Goal: Transaction & Acquisition: Purchase product/service

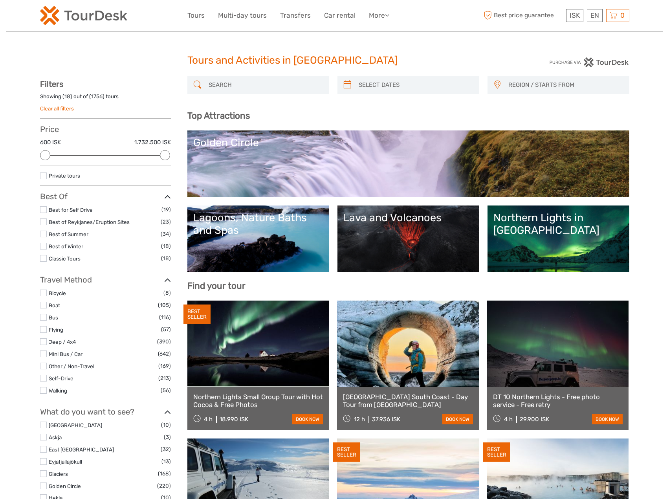
select select
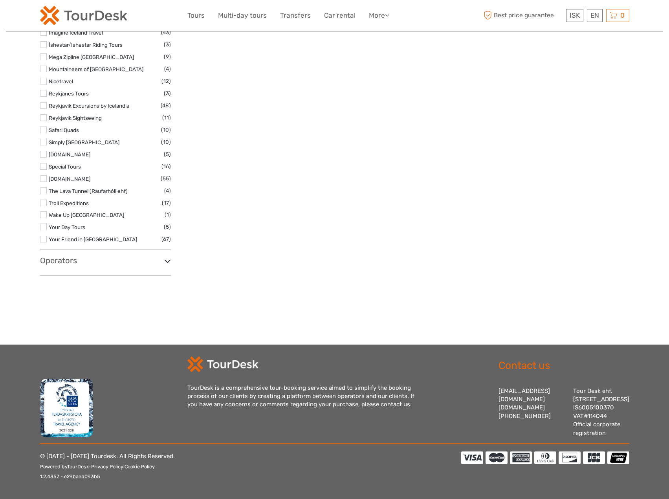
click at [97, 11] on img at bounding box center [83, 15] width 87 height 19
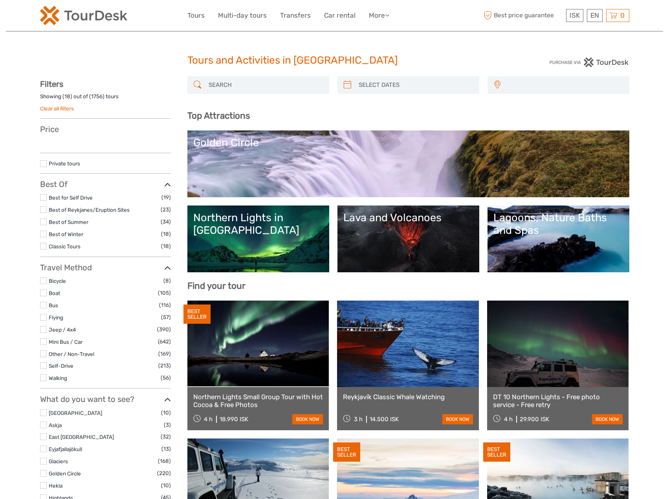
select select
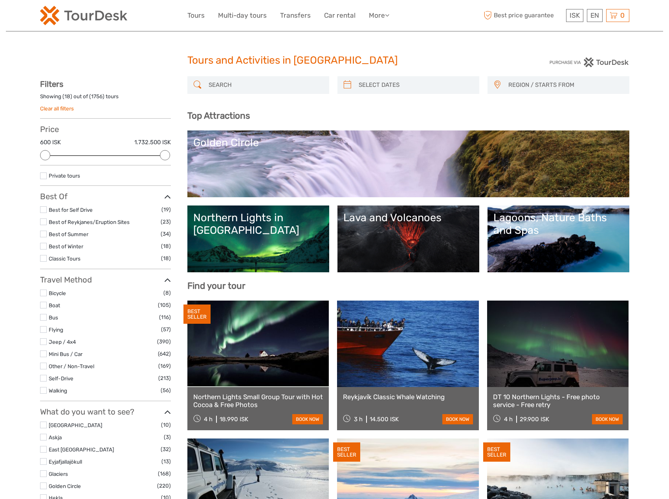
click at [241, 236] on link "Northern Lights in [GEOGRAPHIC_DATA]" at bounding box center [258, 238] width 130 height 55
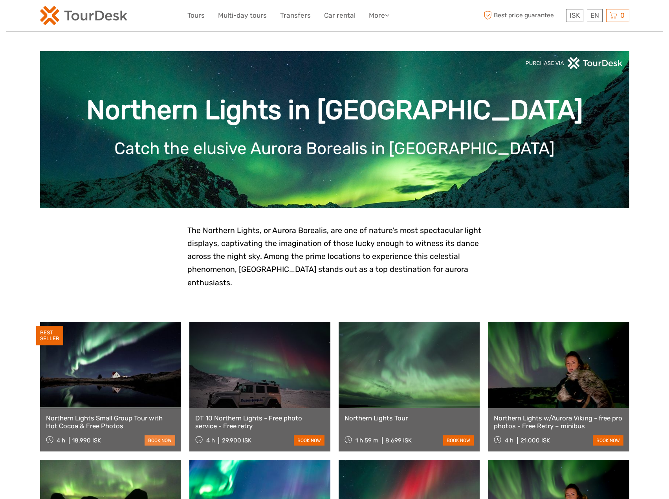
click at [150, 435] on link "book now" at bounding box center [160, 440] width 31 height 10
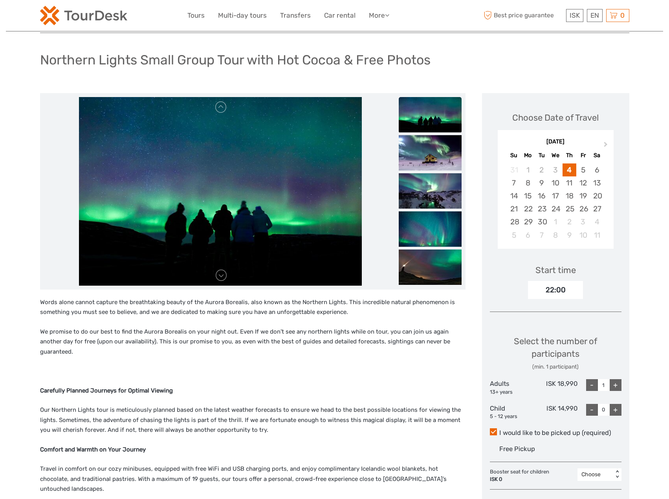
click at [298, 310] on p "Words alone cannot capture the breathtaking beauty of the Aurora Borealis, also…" at bounding box center [253, 307] width 426 height 20
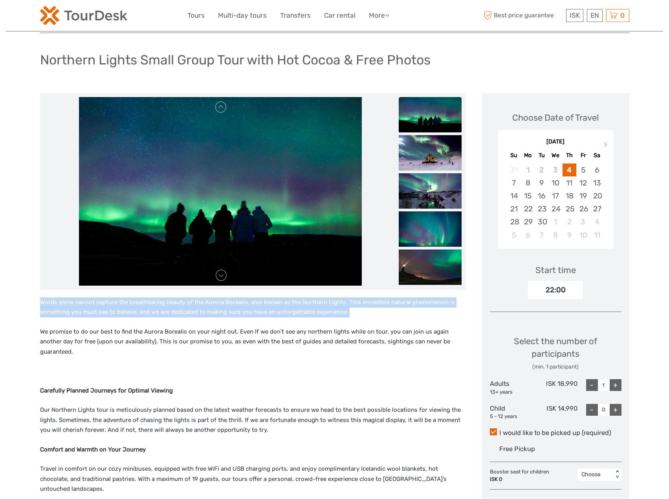
click at [298, 310] on p "Words alone cannot capture the breathtaking beauty of the Aurora Borealis, also…" at bounding box center [253, 307] width 426 height 20
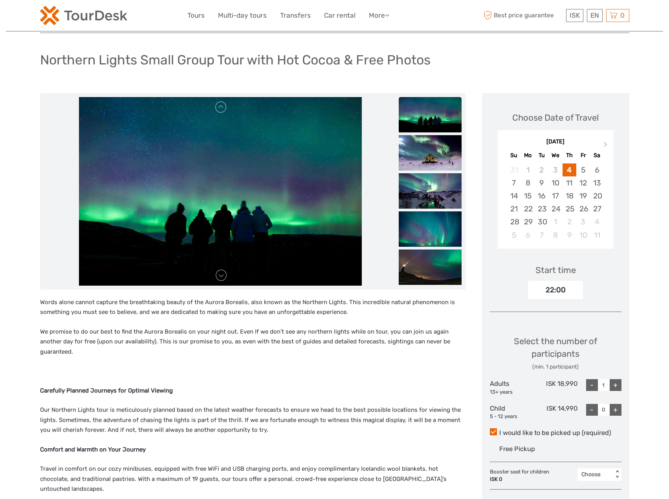
click at [297, 337] on p "We promise to do our best to find the Aurora Borealis on your night out. Even I…" at bounding box center [253, 342] width 426 height 30
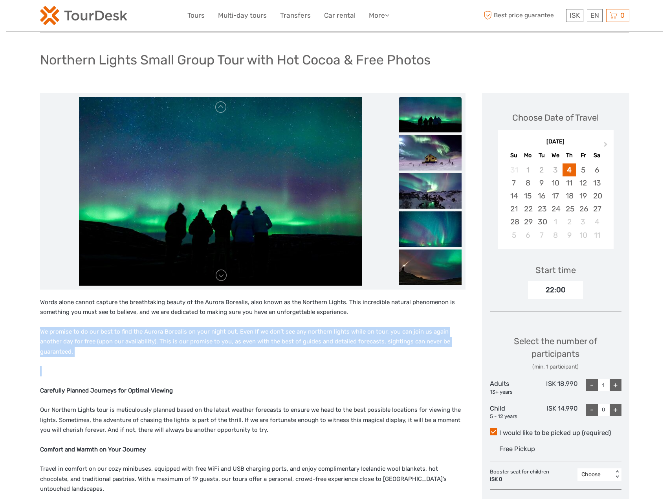
click at [297, 337] on p "We promise to do our best to find the Aurora Borealis on your night out. Even I…" at bounding box center [253, 342] width 426 height 30
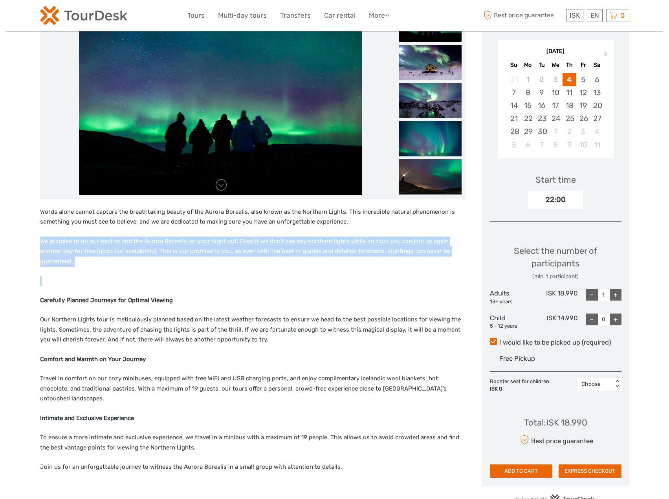
scroll to position [157, 0]
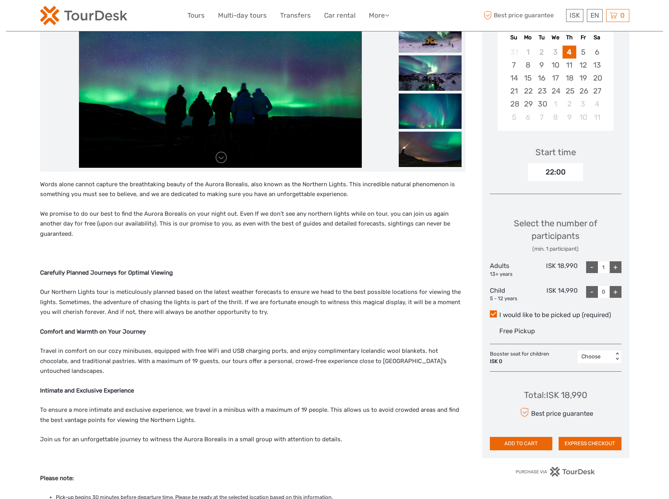
drag, startPoint x: 58, startPoint y: 260, endPoint x: 49, endPoint y: 216, distance: 45.2
click at [57, 268] on p "Carefully Planned Journeys for Optimal Viewing" at bounding box center [253, 273] width 426 height 10
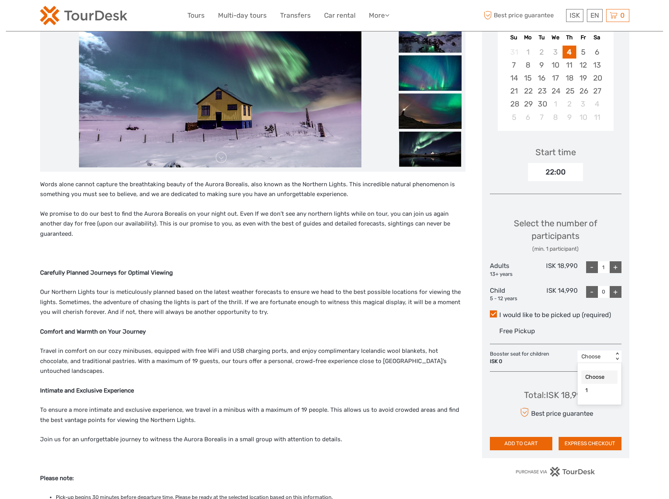
click at [604, 360] on div "Choose" at bounding box center [596, 357] width 28 height 8
click at [463, 351] on p "Travel in comfort on our cozy minibuses, equipped with free WiFi and USB chargi…" at bounding box center [253, 361] width 426 height 30
click at [525, 451] on div "Choose Date of Travel Next Month September 2025 Su Mo Tu We Th Fr Sa 31 1 2 3 4…" at bounding box center [555, 216] width 147 height 483
click at [524, 440] on button "ADD TO CART" at bounding box center [521, 443] width 63 height 13
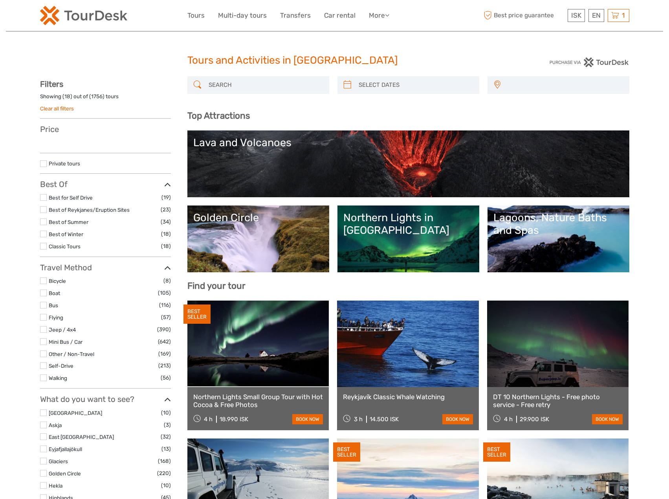
select select
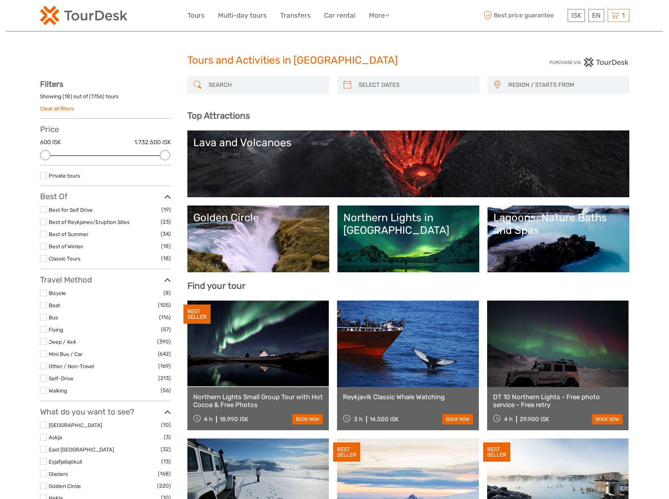
click at [620, 23] on div "Best price guarantee ISK ISK € $ £ EN English Español Deutsch 1 Items Northern …" at bounding box center [555, 15] width 147 height 19
click at [620, 20] on div "1 Items Northern Lights Small Group Tour with Hot Cocoa & Free Photos 1x Adults…" at bounding box center [619, 15] width 22 height 13
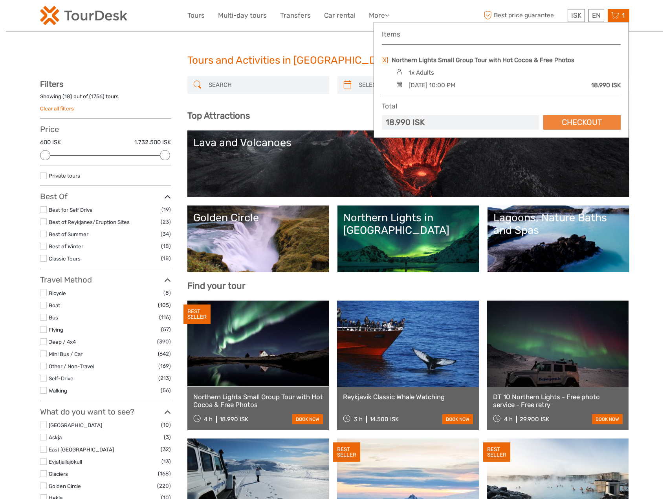
click at [571, 120] on link "Checkout" at bounding box center [581, 122] width 77 height 15
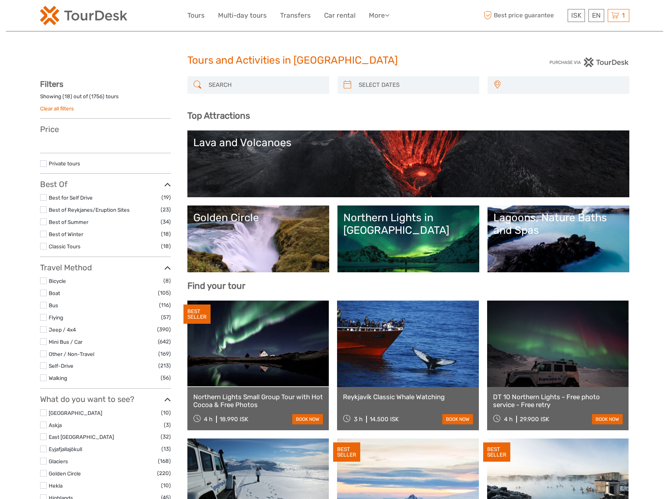
select select
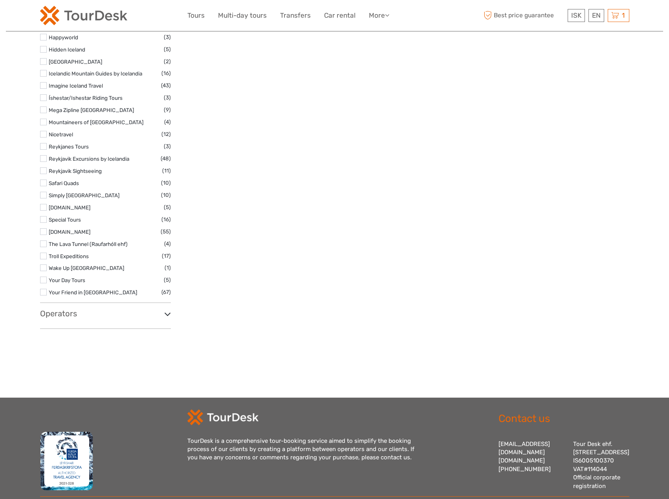
scroll to position [1224, 0]
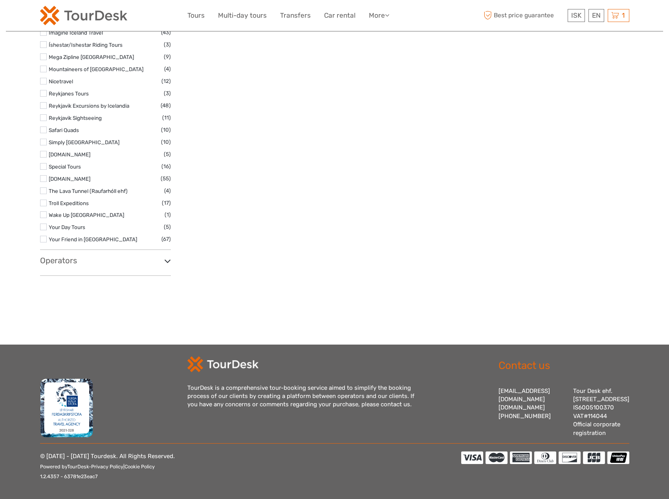
drag, startPoint x: 186, startPoint y: 376, endPoint x: 413, endPoint y: 395, distance: 227.9
click at [413, 395] on div "TourDesk is a comprehensive tour-booking service aimed to simplify the booking …" at bounding box center [334, 396] width 589 height 81
click at [413, 395] on div "TourDesk is a comprehensive tour-booking service aimed to simplify the booking …" at bounding box center [305, 396] width 236 height 25
drag, startPoint x: 398, startPoint y: 396, endPoint x: 185, endPoint y: 381, distance: 213.6
click at [185, 381] on div "TourDesk is a comprehensive tour-booking service aimed to simplify the booking …" at bounding box center [334, 396] width 589 height 81
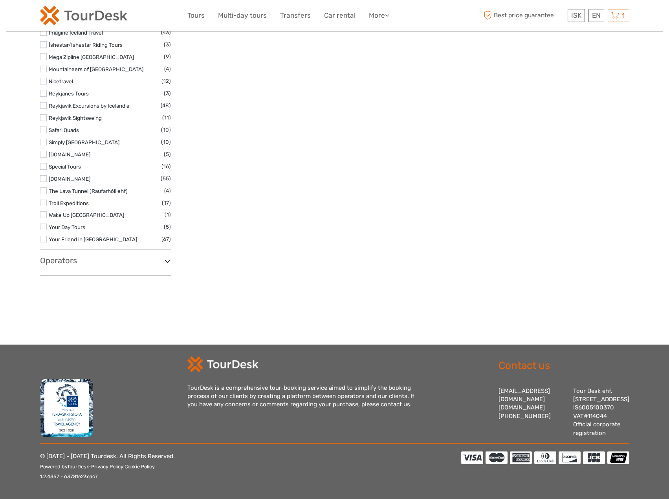
click at [187, 384] on div "TourDesk is a comprehensive tour-booking service aimed to simplify the booking …" at bounding box center [305, 396] width 236 height 25
drag, startPoint x: 187, startPoint y: 381, endPoint x: 401, endPoint y: 396, distance: 214.3
click at [401, 396] on div "TourDesk is a comprehensive tour-booking service aimed to simplify the booking …" at bounding box center [305, 396] width 236 height 25
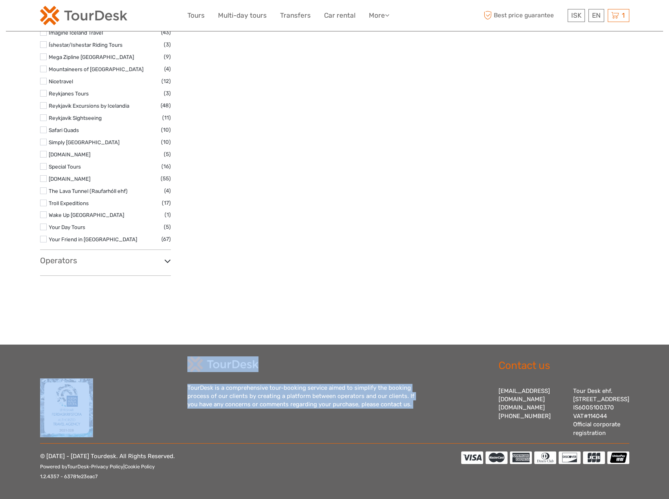
drag, startPoint x: 401, startPoint y: 396, endPoint x: 184, endPoint y: 381, distance: 218.2
click at [184, 381] on div "TourDesk is a comprehensive tour-booking service aimed to simplify the booking …" at bounding box center [334, 396] width 589 height 81
click at [245, 359] on img at bounding box center [222, 364] width 71 height 16
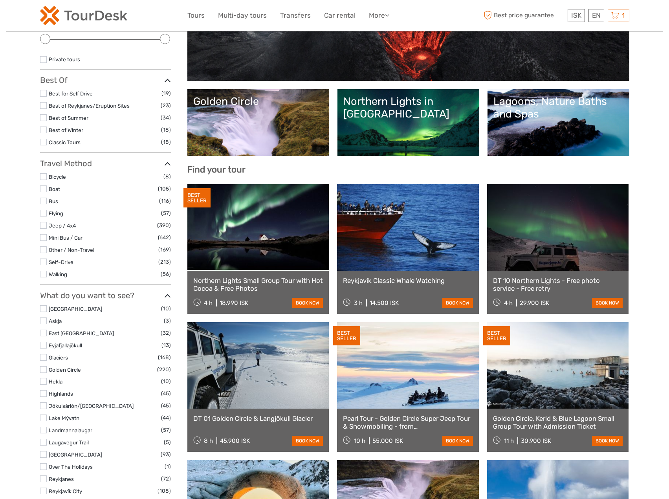
scroll to position [0, 0]
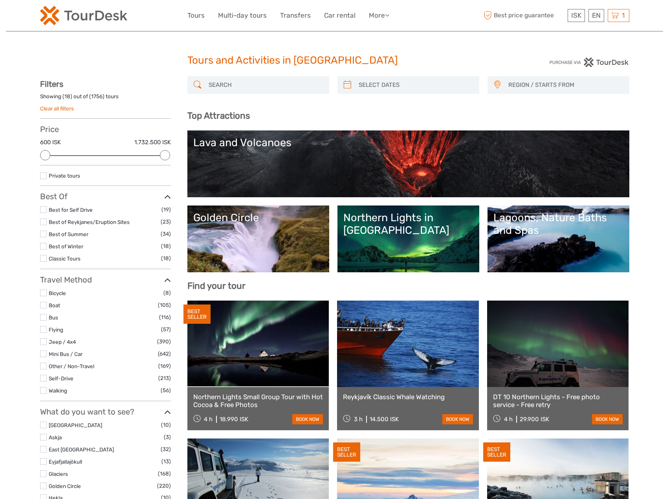
click at [81, 10] on img at bounding box center [83, 15] width 87 height 19
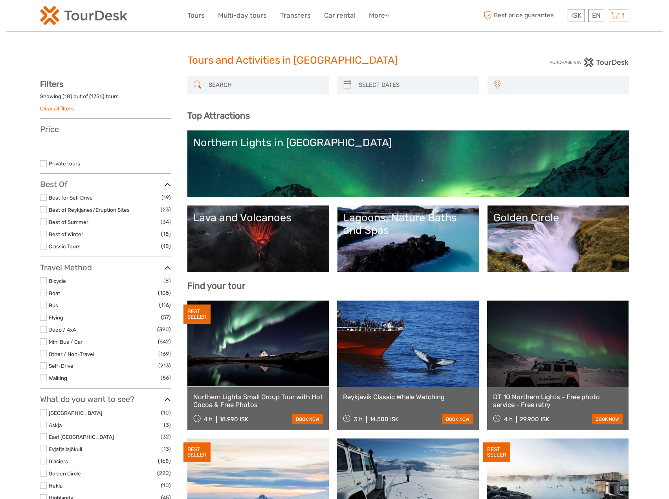
select select
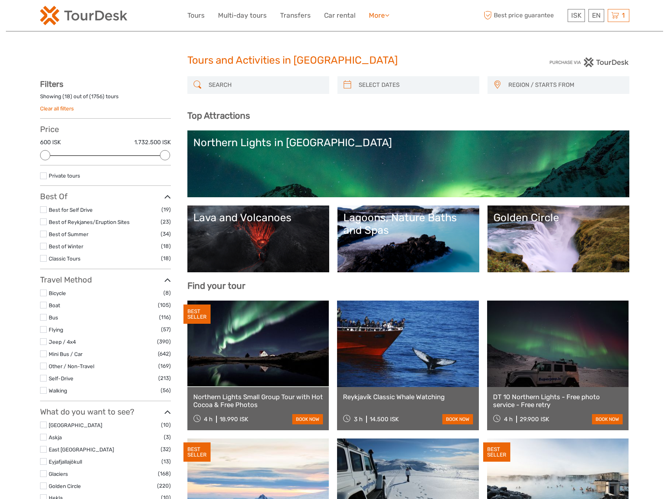
click at [383, 18] on link "More" at bounding box center [379, 15] width 20 height 11
click at [244, 16] on link "Multi-day tours" at bounding box center [242, 15] width 49 height 11
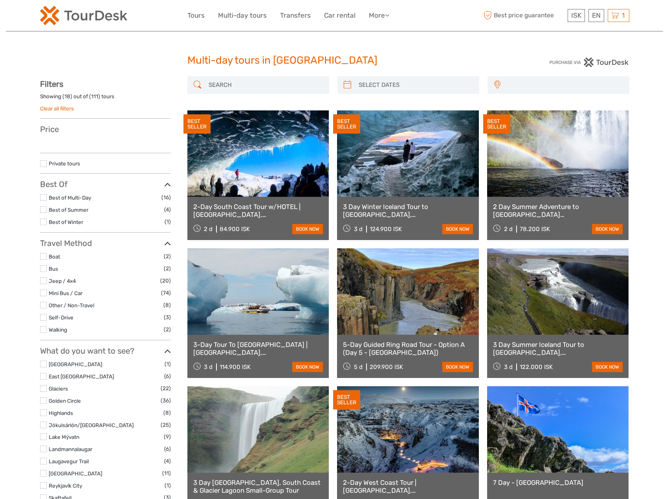
select select
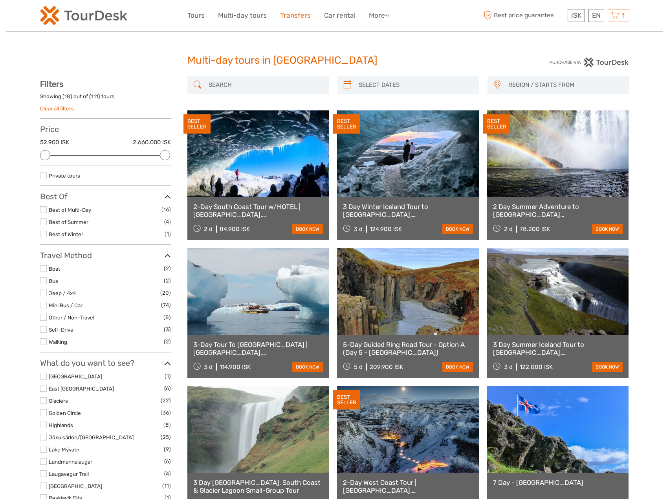
click at [281, 20] on link "Transfers" at bounding box center [295, 15] width 31 height 11
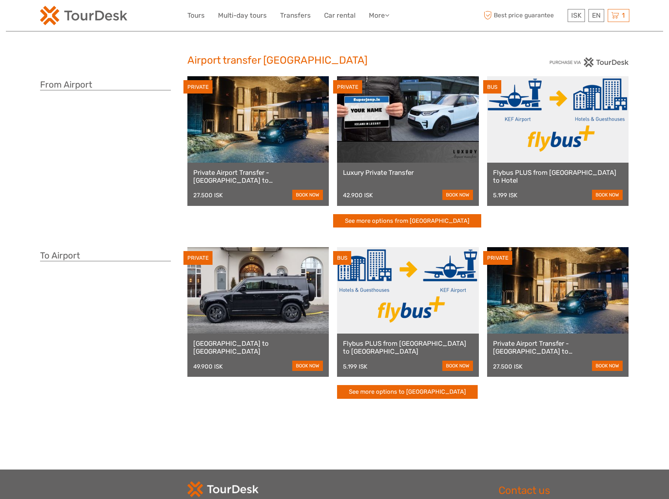
click at [286, 124] on link at bounding box center [258, 119] width 142 height 86
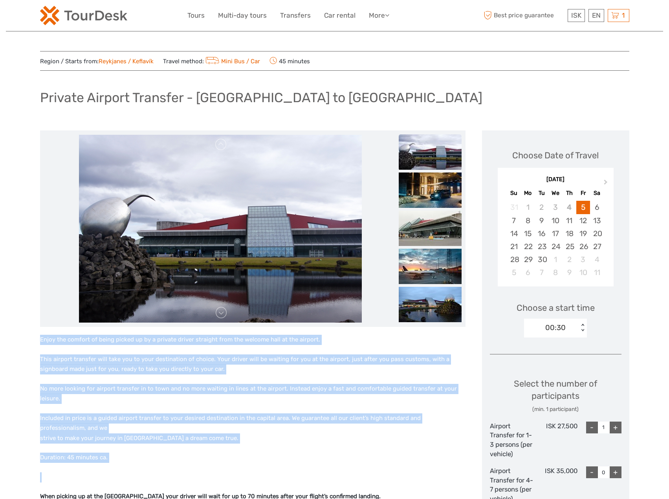
drag, startPoint x: 68, startPoint y: 355, endPoint x: 170, endPoint y: 463, distance: 148.2
click at [170, 463] on div "Enjoy the comfort of being picked up by a private driver straight from the welc…" at bounding box center [253, 451] width 426 height 233
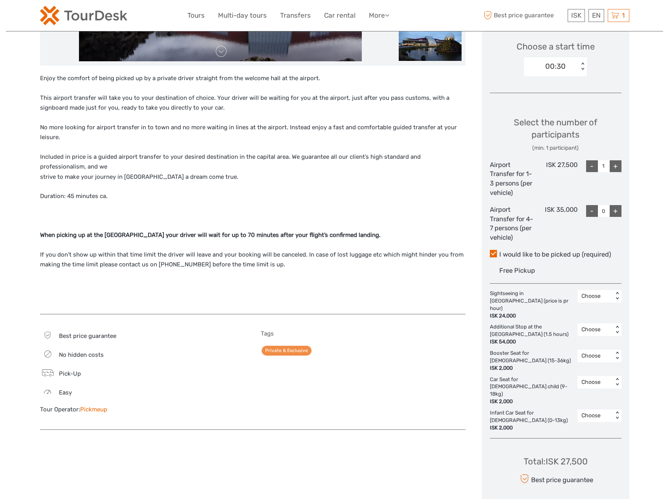
scroll to position [275, 0]
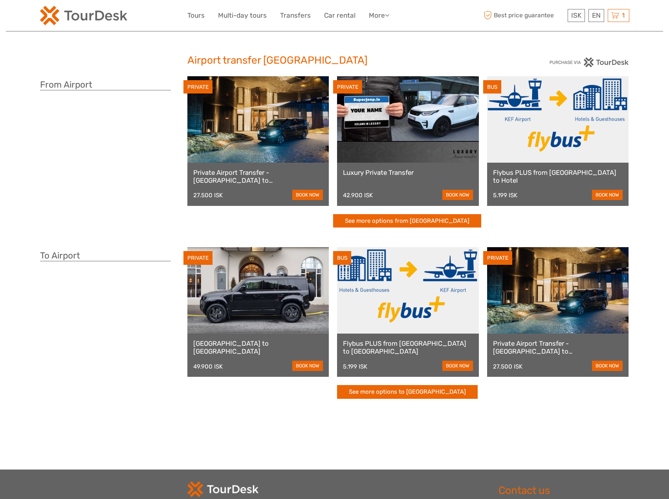
click at [410, 163] on div "Luxury Private Transfer 42.900 ISK book now" at bounding box center [408, 184] width 142 height 43
click at [393, 172] on link "Luxury Private Transfer" at bounding box center [408, 173] width 130 height 8
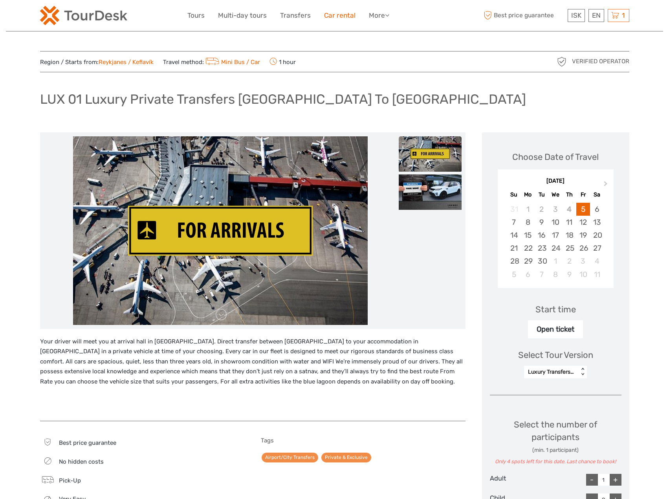
click at [328, 17] on link "Car rental" at bounding box center [339, 15] width 31 height 11
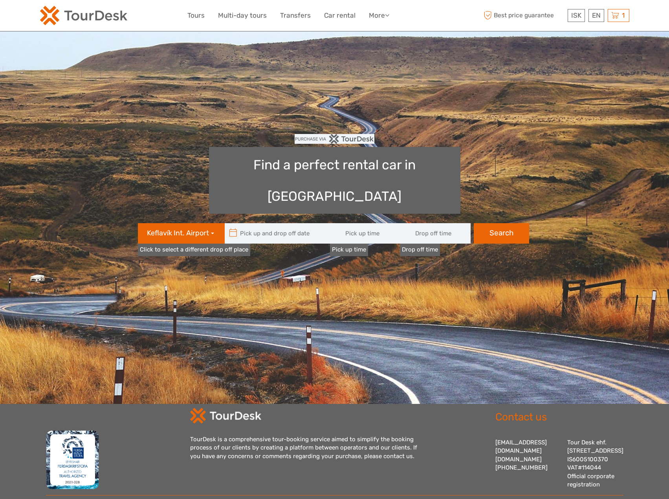
type input "08:00"
click at [353, 223] on input "08:00" at bounding box center [365, 233] width 71 height 20
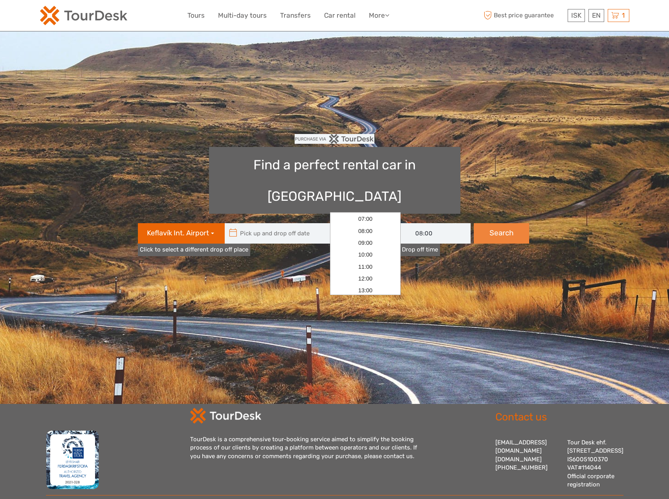
click at [511, 223] on button "Search" at bounding box center [501, 233] width 55 height 20
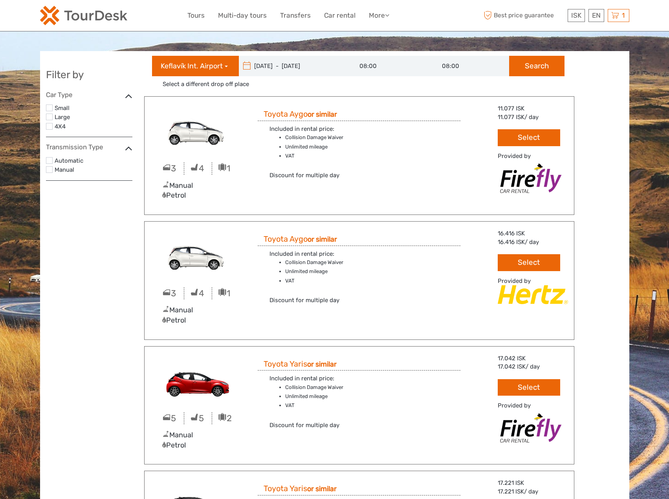
click at [121, 15] on img at bounding box center [83, 15] width 87 height 19
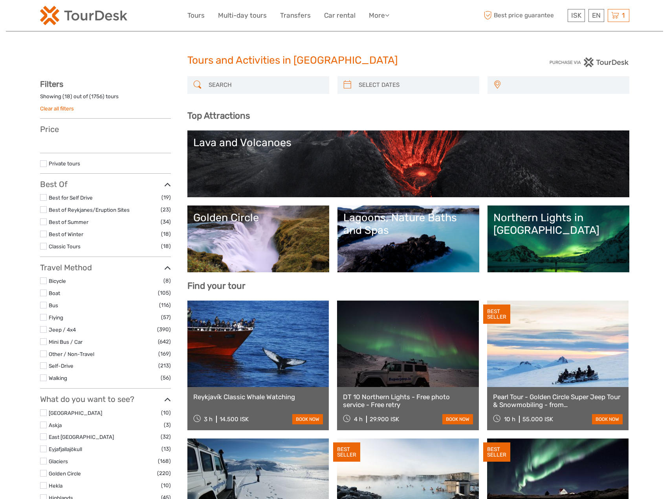
select select
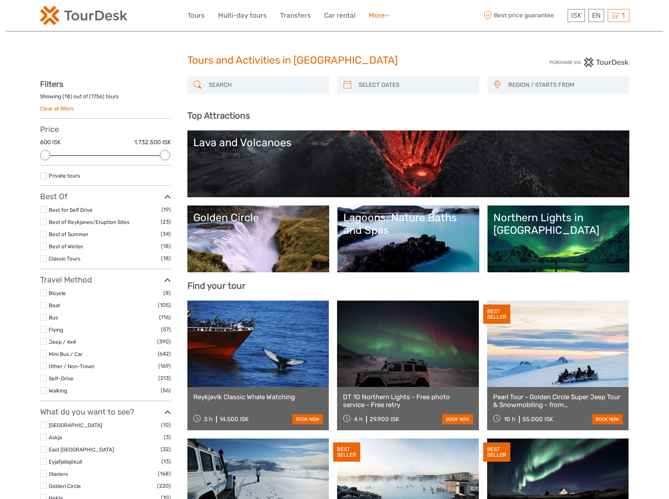
click at [382, 15] on link "More" at bounding box center [379, 15] width 20 height 11
click at [358, 31] on link "Food & drink" at bounding box center [365, 31] width 47 height 15
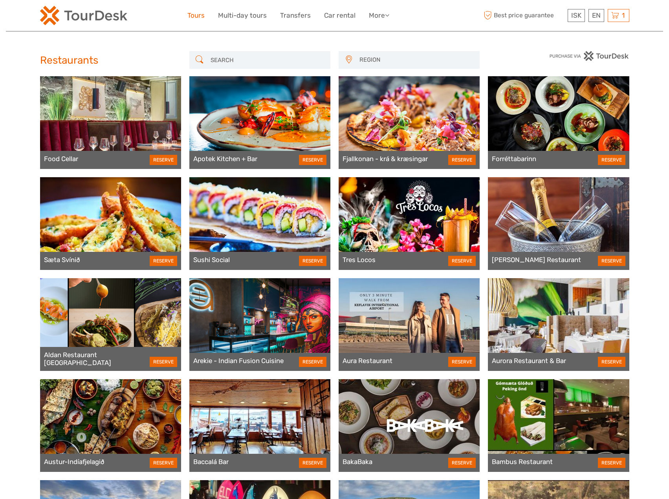
click at [200, 14] on link "Tours" at bounding box center [195, 15] width 17 height 11
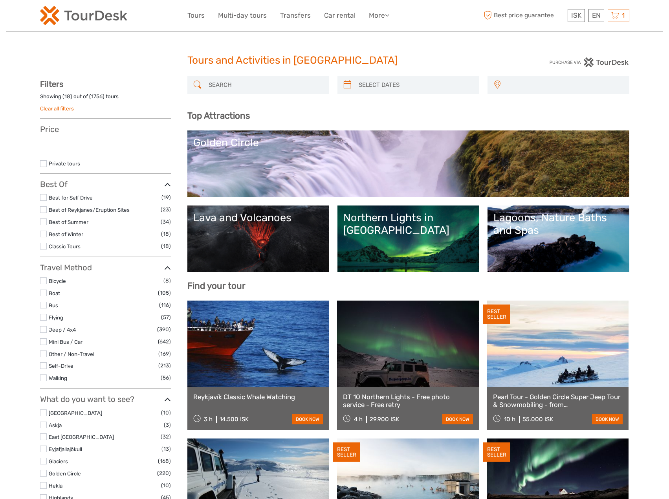
select select
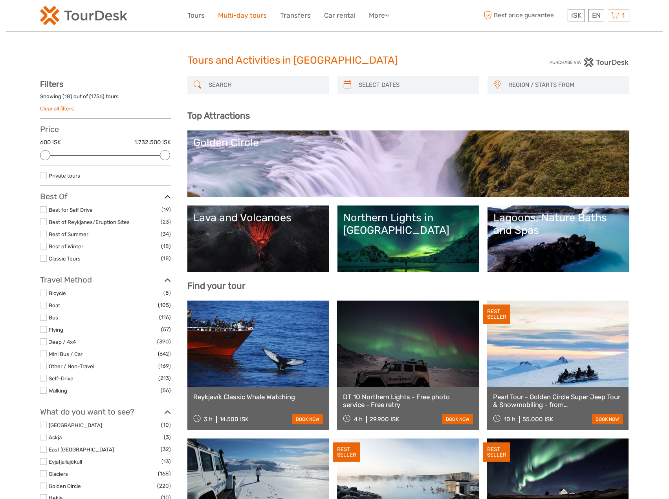
click at [251, 15] on link "Multi-day tours" at bounding box center [242, 15] width 49 height 11
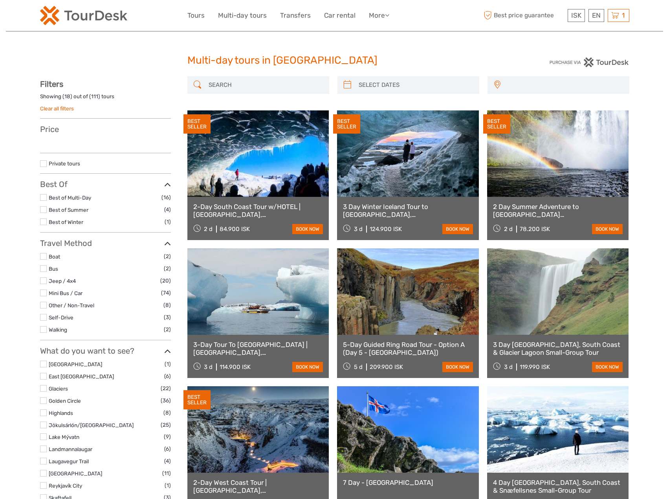
select select
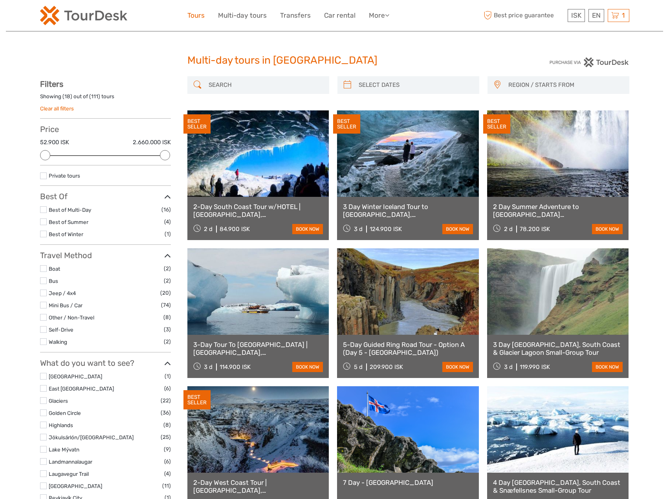
click at [201, 17] on link "Tours" at bounding box center [195, 15] width 17 height 11
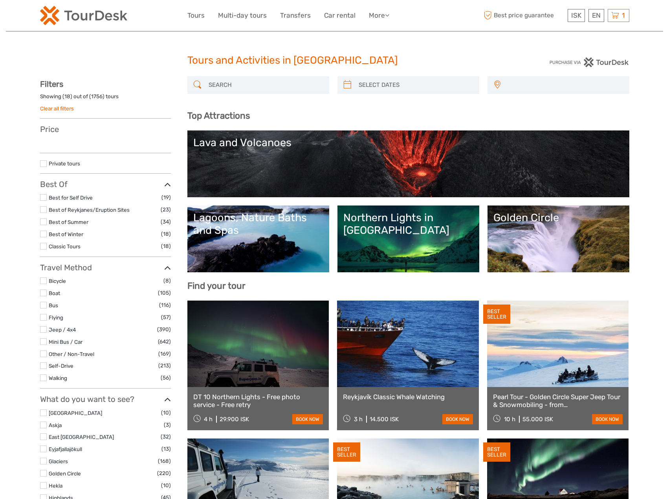
select select
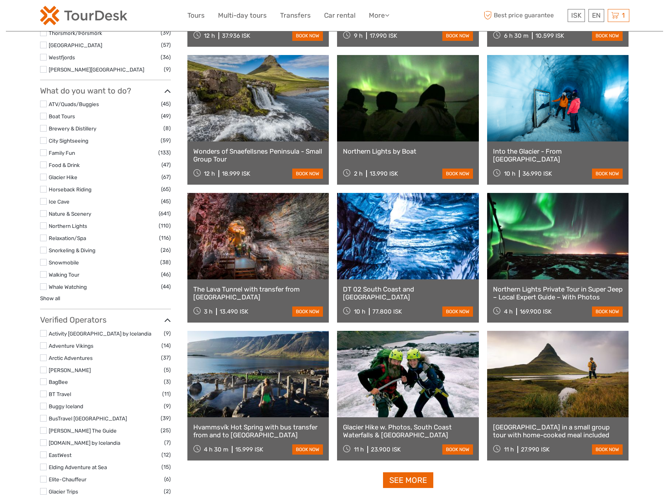
scroll to position [672, 0]
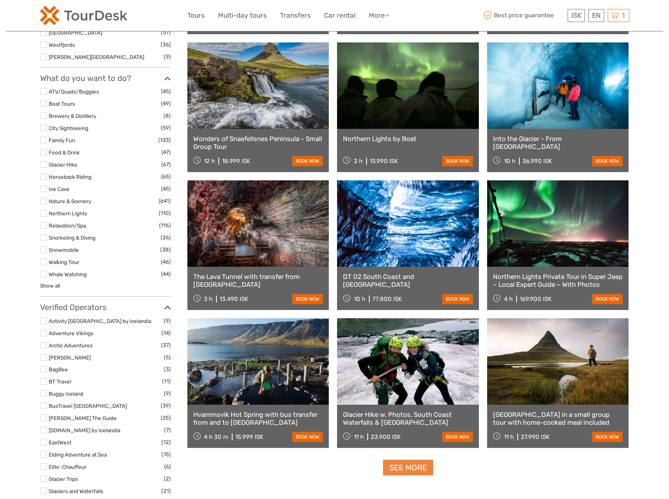
click at [398, 468] on link "See more" at bounding box center [408, 468] width 50 height 16
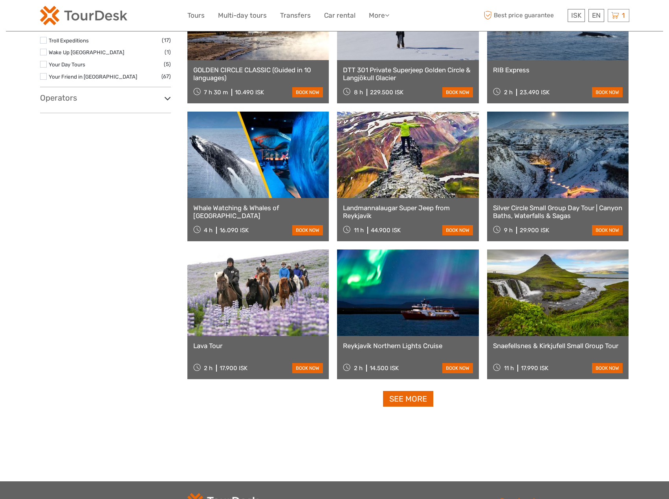
scroll to position [1379, 0]
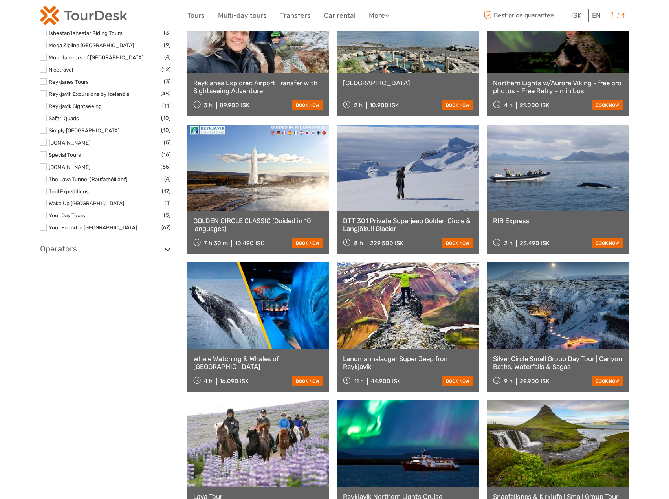
scroll to position [1222, 0]
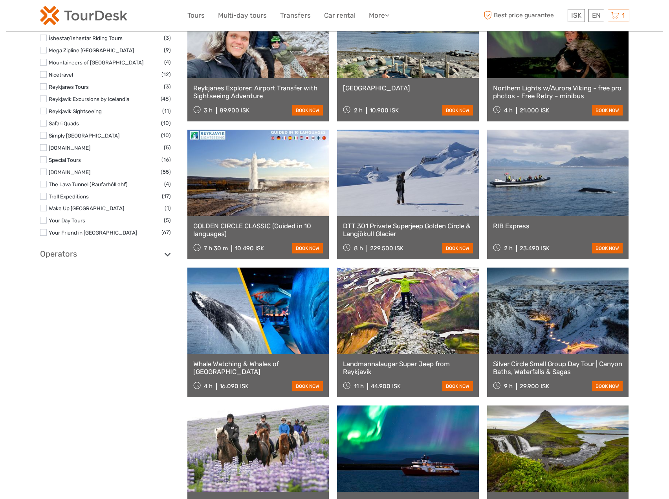
click at [386, 318] on link at bounding box center [408, 311] width 142 height 86
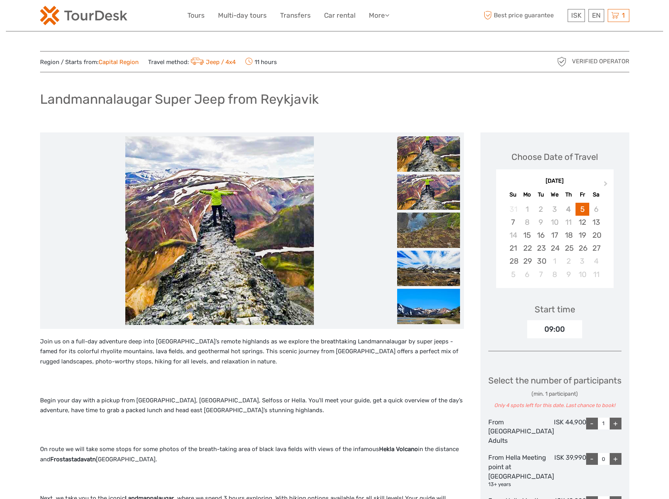
click at [85, 358] on p "Join us on a full-day adventure deep into [GEOGRAPHIC_DATA]’s remote highlands …" at bounding box center [252, 352] width 424 height 30
click at [86, 360] on p "Join us on a full-day adventure deep into [GEOGRAPHIC_DATA]’s remote highlands …" at bounding box center [252, 352] width 424 height 30
click at [420, 157] on img at bounding box center [428, 153] width 63 height 35
click at [442, 192] on img at bounding box center [428, 191] width 63 height 35
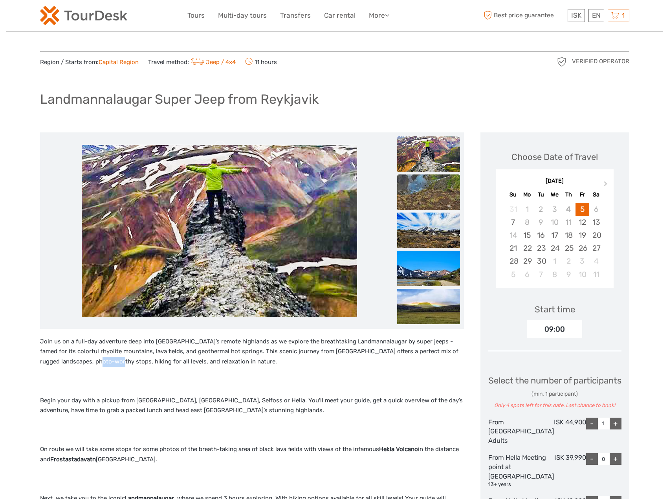
click at [434, 200] on img at bounding box center [428, 191] width 63 height 35
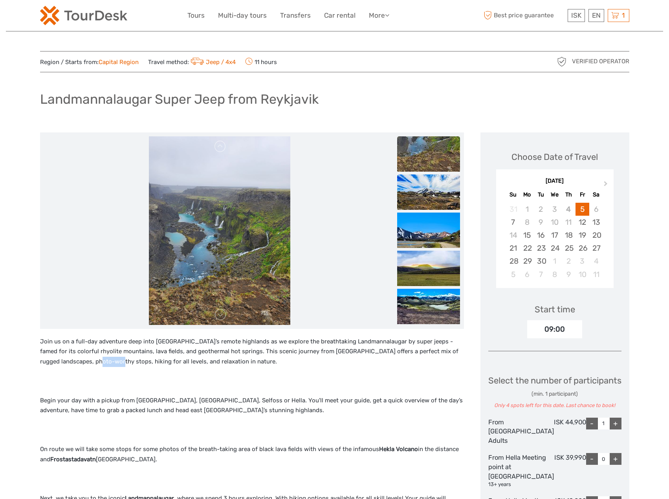
click at [434, 206] on img at bounding box center [428, 191] width 63 height 35
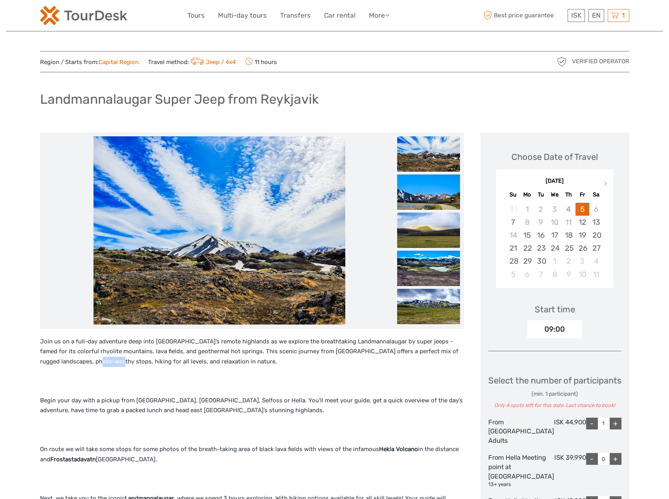
click at [435, 215] on img at bounding box center [428, 230] width 63 height 35
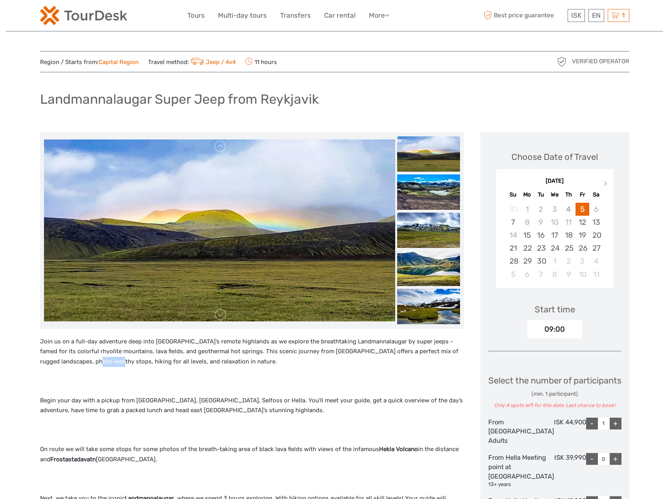
click at [431, 224] on img at bounding box center [428, 230] width 63 height 35
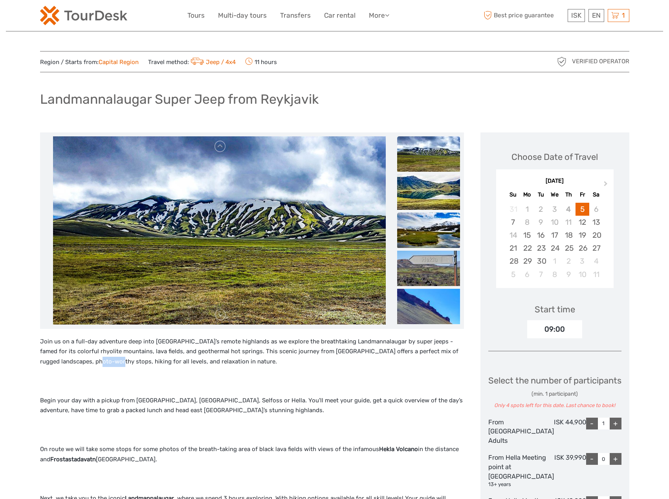
click at [434, 236] on img at bounding box center [428, 230] width 63 height 35
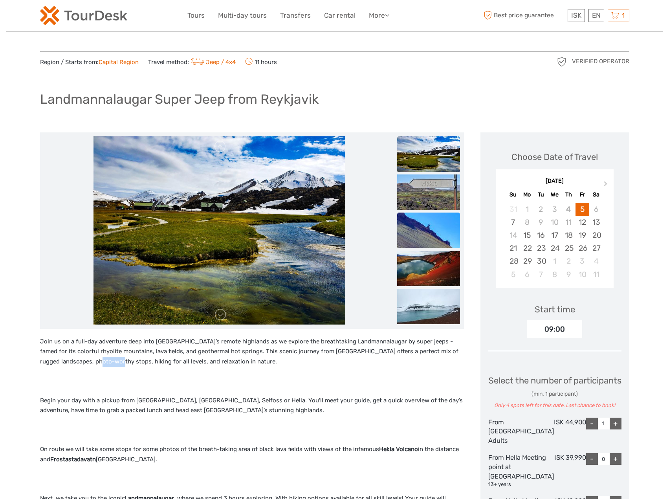
click at [433, 215] on img at bounding box center [428, 230] width 63 height 35
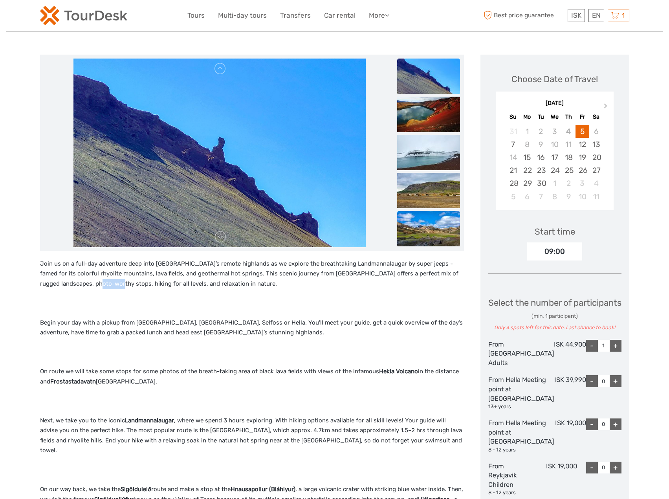
scroll to position [79, 0]
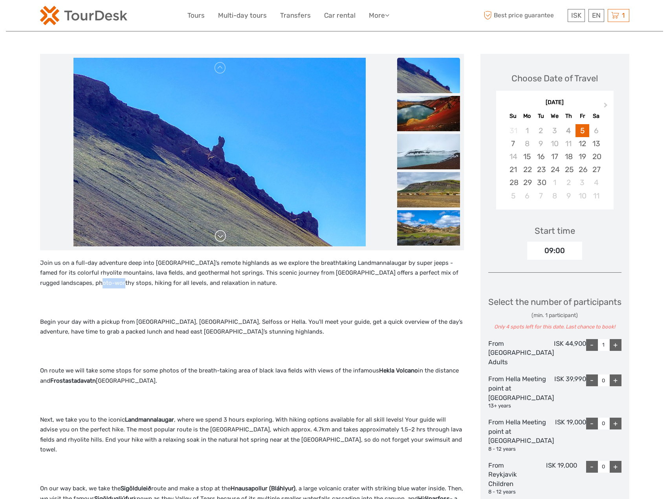
click at [222, 237] on link at bounding box center [220, 236] width 13 height 13
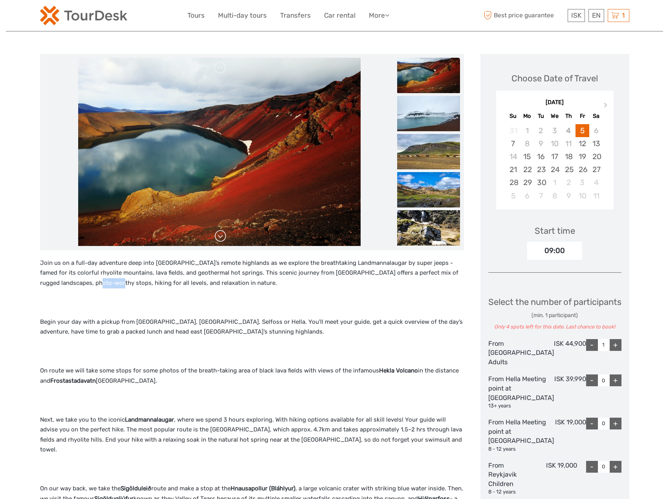
click at [222, 237] on link at bounding box center [220, 236] width 13 height 13
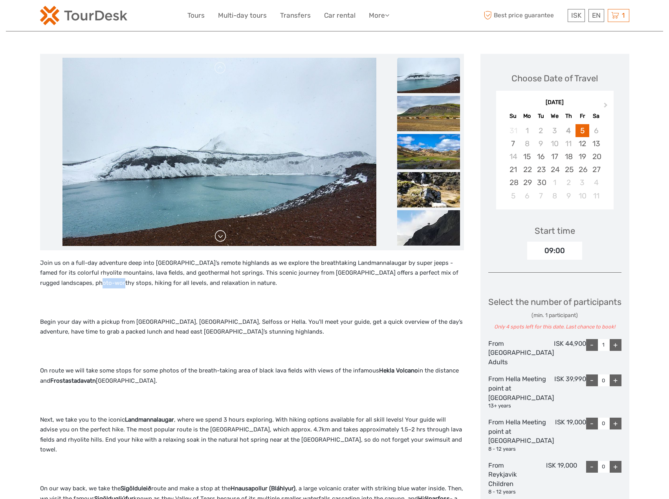
click at [222, 237] on link at bounding box center [220, 236] width 13 height 13
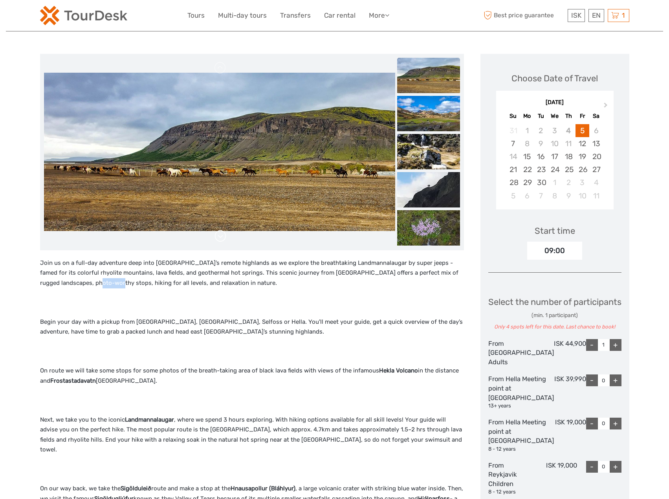
click at [222, 237] on link at bounding box center [220, 236] width 13 height 13
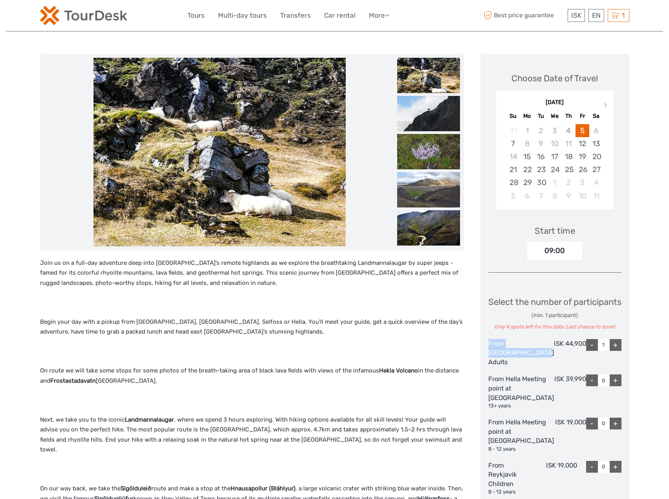
drag, startPoint x: 504, startPoint y: 365, endPoint x: 523, endPoint y: 372, distance: 20.5
click at [523, 372] on div "Choose Date of Travel Next Month [DATE] Su Mo Tu We Th Fr Sa 31 1 2 3 4 5 6 7 8…" at bounding box center [555, 339] width 149 height 570
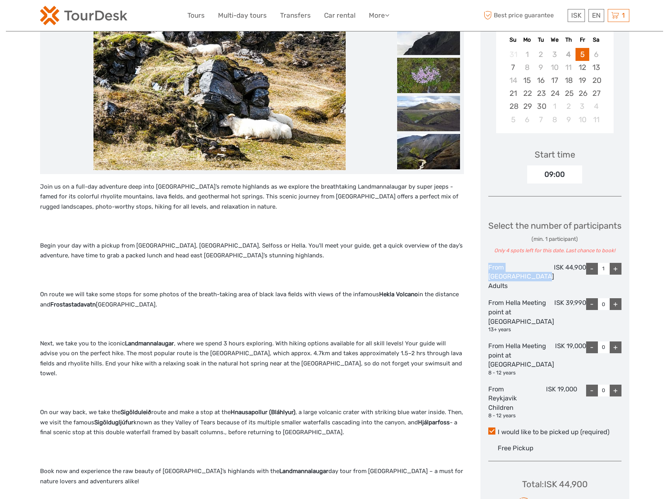
scroll to position [157, 0]
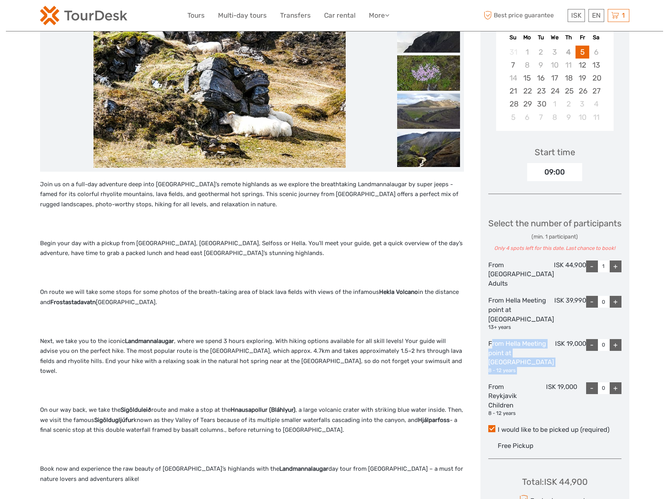
drag, startPoint x: 540, startPoint y: 395, endPoint x: 547, endPoint y: 398, distance: 7.8
click at [547, 374] on div "From Hella Meeting point at [GEOGRAPHIC_DATA] [GEOGRAPHIC_DATA] 8 - 12 years IS…" at bounding box center [554, 356] width 133 height 35
click at [554, 374] on div "ISK 19,000" at bounding box center [570, 356] width 32 height 35
drag, startPoint x: 527, startPoint y: 398, endPoint x: 490, endPoint y: 360, distance: 53.4
click at [490, 360] on div "Select the number of participants (min. 1 participant) Only 4 spots left for th…" at bounding box center [554, 314] width 133 height 215
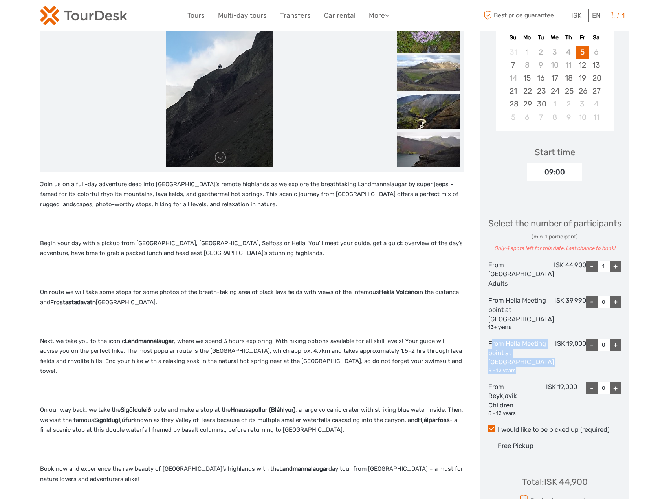
click at [490, 366] on div "From Hella Meeting point at [GEOGRAPHIC_DATA] [GEOGRAPHIC_DATA] 8 - 12 years" at bounding box center [521, 356] width 66 height 35
drag, startPoint x: 489, startPoint y: 365, endPoint x: 530, endPoint y: 407, distance: 58.4
click at [530, 407] on div "Choose Date of Travel Next Month [DATE] Su Mo Tu We Th Fr Sa 31 1 2 3 4 5 6 7 8…" at bounding box center [555, 260] width 149 height 570
drag, startPoint x: 516, startPoint y: 448, endPoint x: 490, endPoint y: 367, distance: 85.5
click at [486, 410] on div "Choose Date of Travel Next Month [DATE] Su Mo Tu We Th Fr Sa 31 1 2 3 4 5 6 7 8…" at bounding box center [555, 260] width 149 height 570
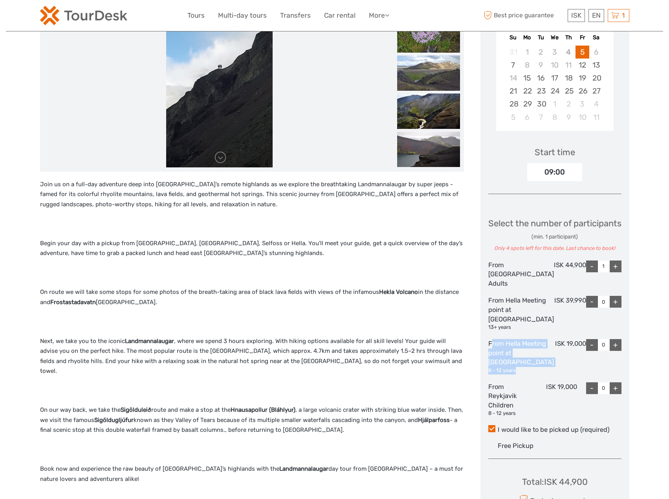
drag, startPoint x: 490, startPoint y: 365, endPoint x: 525, endPoint y: 402, distance: 51.1
click at [525, 374] on div "From Hella Meeting point at [GEOGRAPHIC_DATA] [GEOGRAPHIC_DATA] 8 - 12 years" at bounding box center [521, 356] width 66 height 35
click at [525, 374] on div "8 - 12 years" at bounding box center [521, 370] width 66 height 7
drag, startPoint x: 488, startPoint y: 312, endPoint x: 522, endPoint y: 347, distance: 48.4
click at [522, 347] on div "Choose Date of Travel Next Month [DATE] Su Mo Tu We Th Fr Sa 31 1 2 3 4 5 6 7 8…" at bounding box center [555, 260] width 149 height 570
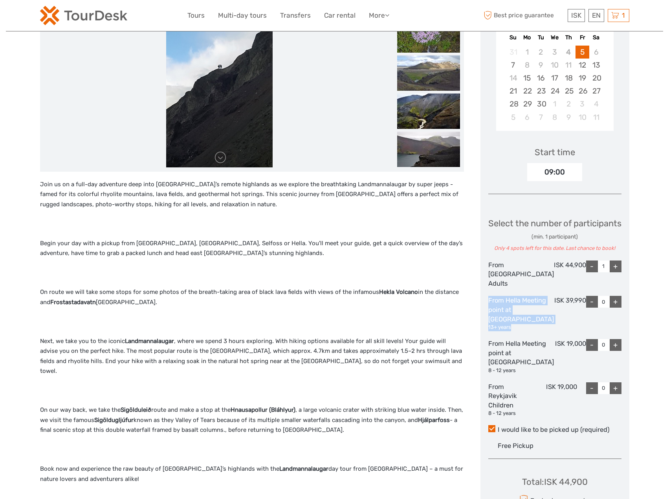
click at [522, 331] on div "13+ years" at bounding box center [521, 327] width 66 height 7
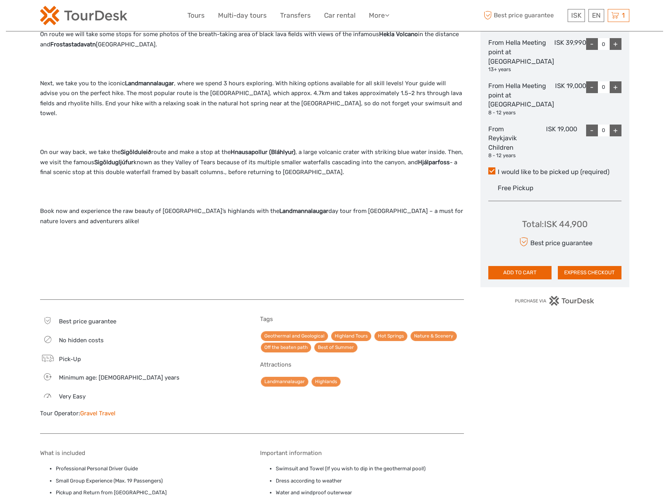
scroll to position [432, 0]
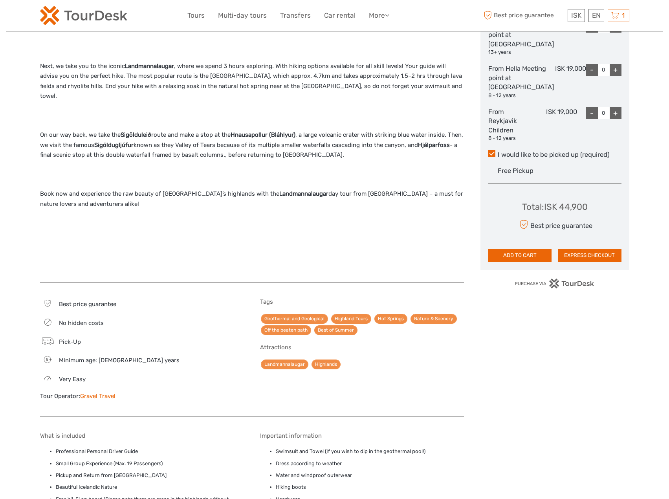
click at [85, 459] on li "Small Group Experience (Max. 19 Passengers)" at bounding box center [150, 463] width 188 height 9
click at [77, 471] on li "Pickup and Return from [GEOGRAPHIC_DATA]" at bounding box center [150, 475] width 188 height 9
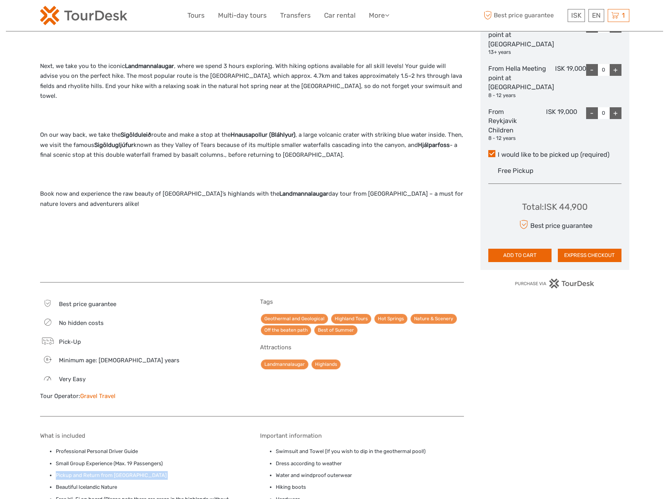
click at [76, 471] on li "Pickup and Return from [GEOGRAPHIC_DATA]" at bounding box center [150, 475] width 188 height 9
click at [72, 483] on li "Beautiful Icelandic Nature" at bounding box center [150, 487] width 188 height 9
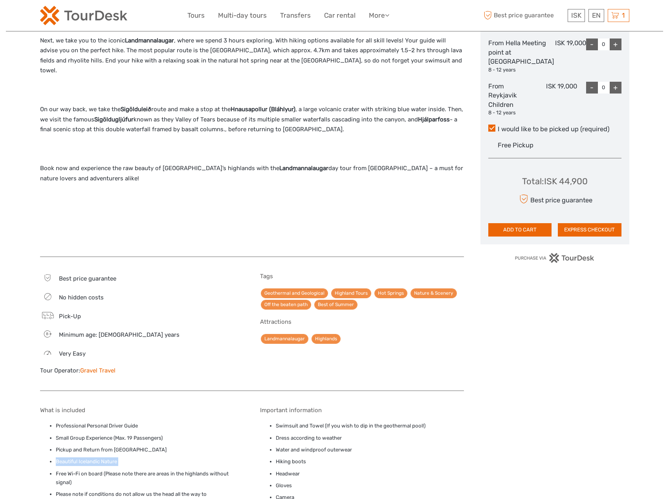
scroll to position [550, 0]
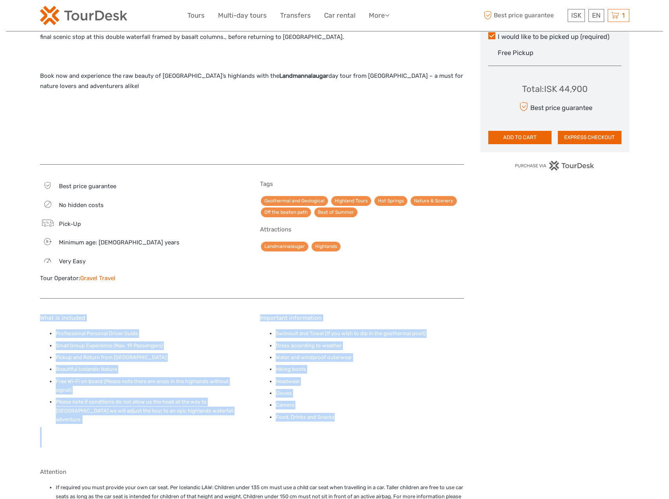
drag, startPoint x: 295, startPoint y: 405, endPoint x: 17, endPoint y: 308, distance: 294.2
click at [17, 308] on div "Region / Starts from: Capital Region Travel method: Jeep / 4x4 11 hours Verifie…" at bounding box center [334, 228] width 657 height 1556
click at [142, 341] on li "Small Group Experience (Max. 19 Passengers)" at bounding box center [150, 345] width 188 height 9
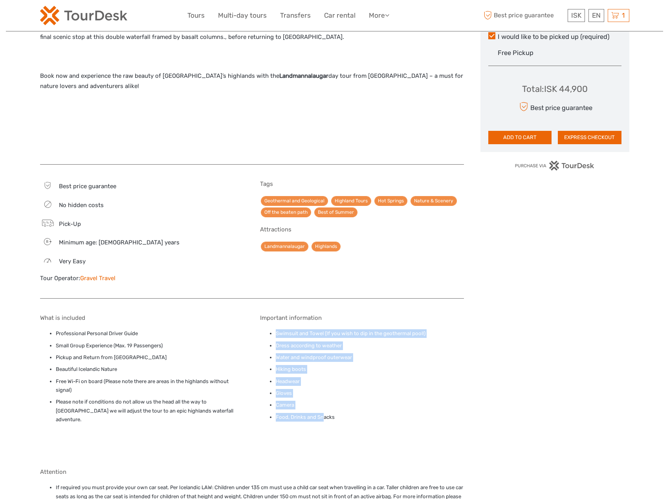
drag, startPoint x: 265, startPoint y: 313, endPoint x: 325, endPoint y: 404, distance: 109.2
click at [325, 404] on div "Important information Swimsuit and Towel (If you wish to dip in the geothermal …" at bounding box center [362, 385] width 204 height 142
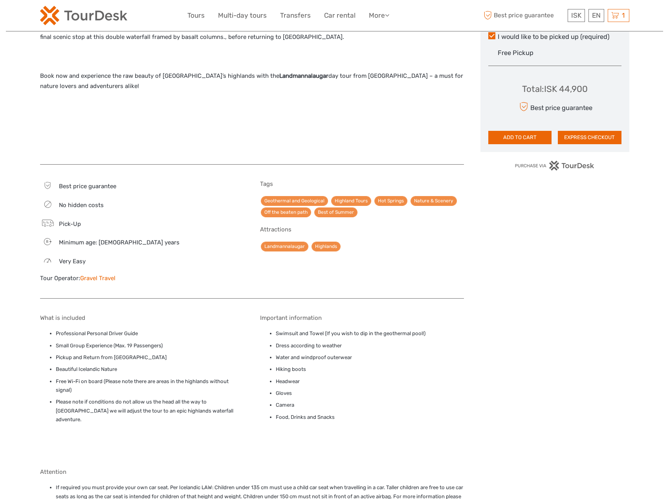
click at [326, 413] on li "Food, Drinks and Snacks" at bounding box center [370, 417] width 188 height 9
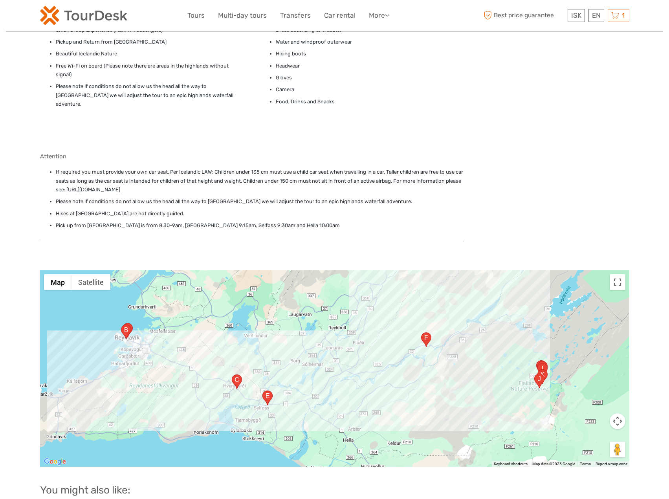
scroll to position [864, 0]
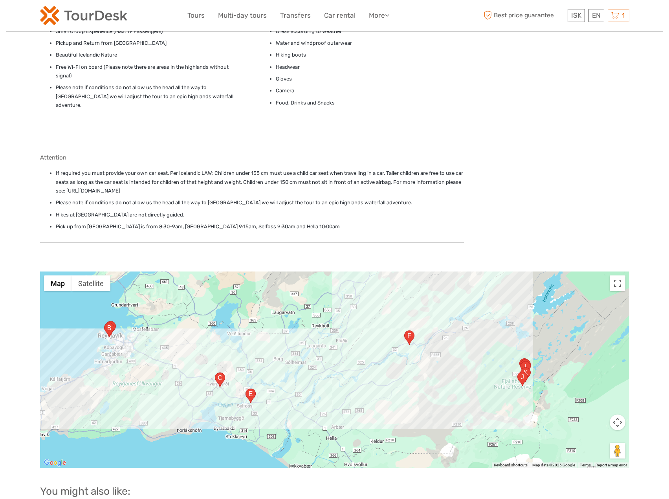
drag, startPoint x: 412, startPoint y: 392, endPoint x: 394, endPoint y: 387, distance: 18.8
click at [394, 387] on div at bounding box center [334, 370] width 589 height 196
